Goal: Find specific page/section: Find specific page/section

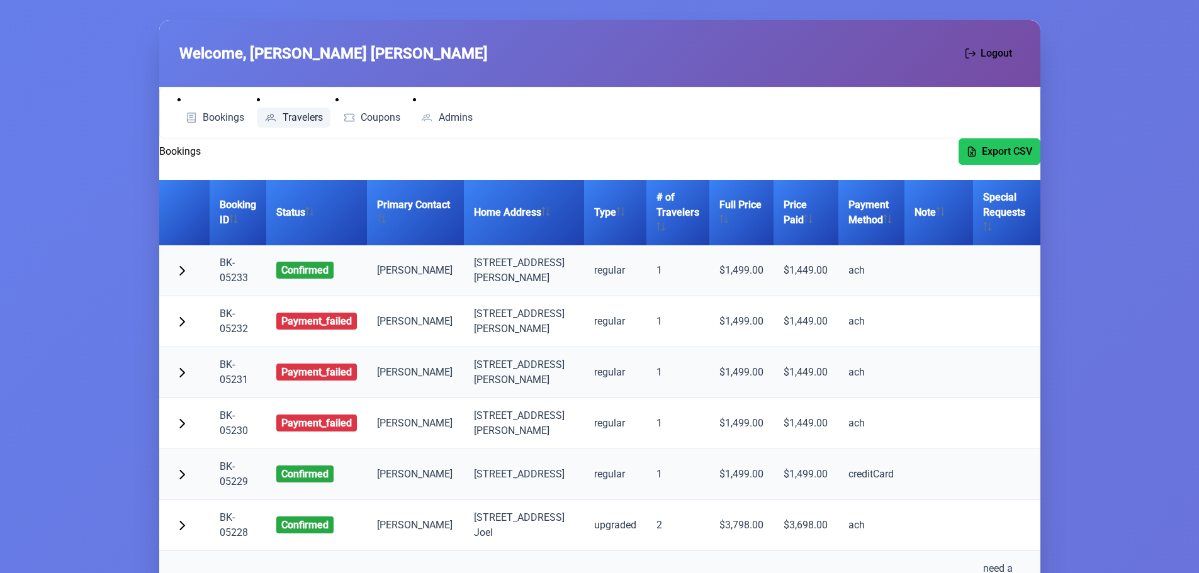
click at [303, 117] on span "Travelers" at bounding box center [303, 118] width 40 height 10
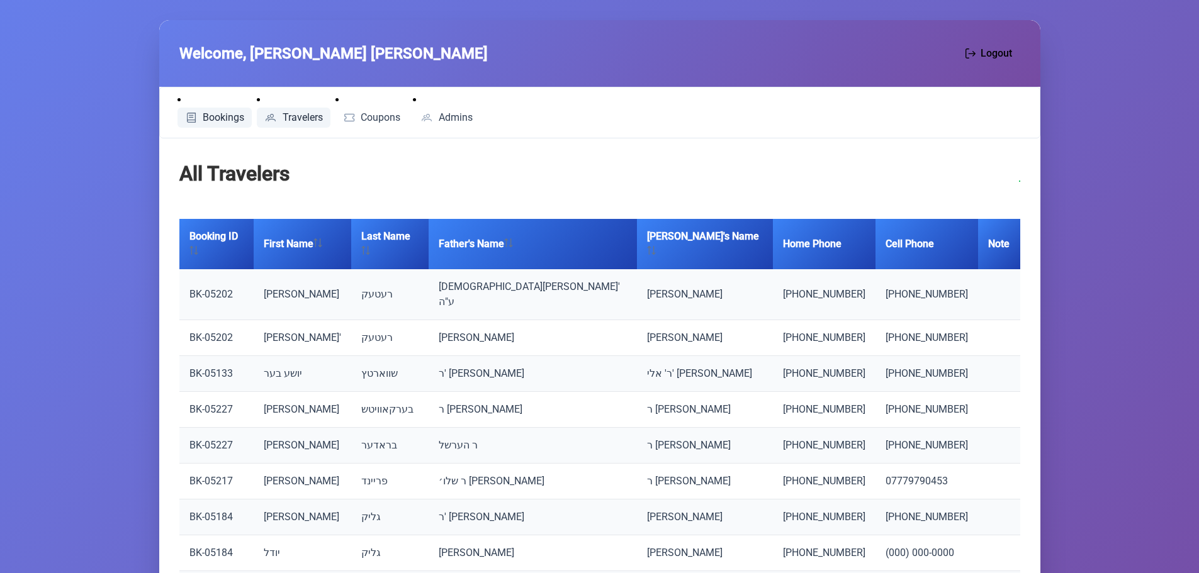
click at [224, 115] on span "Bookings" at bounding box center [224, 118] width 42 height 10
